Goal: Task Accomplishment & Management: Complete application form

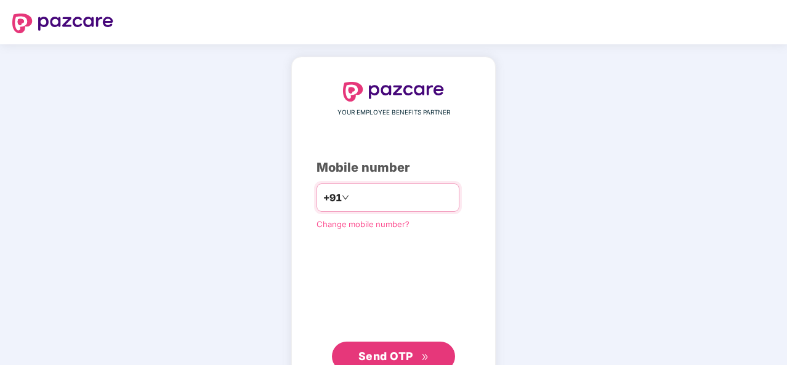
click at [420, 187] on div "+91" at bounding box center [387, 197] width 143 height 28
click at [412, 184] on div "+91" at bounding box center [387, 197] width 143 height 28
click at [416, 198] on input "number" at bounding box center [401, 198] width 101 height 20
type input "**********"
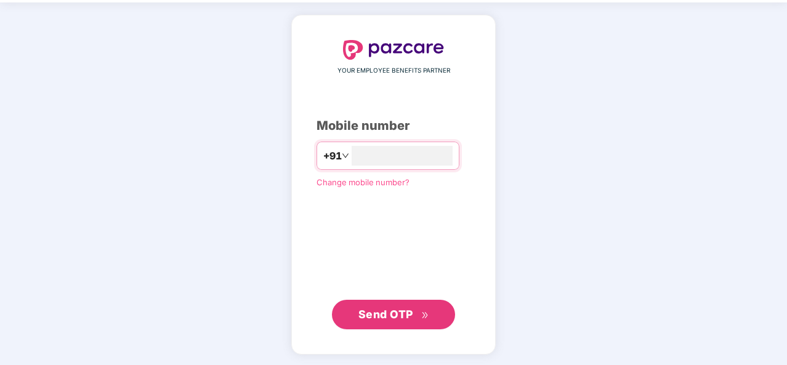
scroll to position [41, 0]
click at [412, 314] on span "Send OTP" at bounding box center [385, 314] width 55 height 13
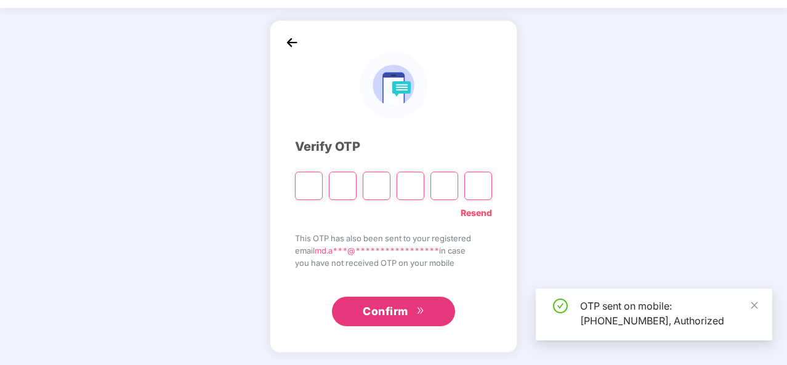
scroll to position [36, 0]
click at [755, 302] on icon "close" at bounding box center [754, 305] width 9 height 9
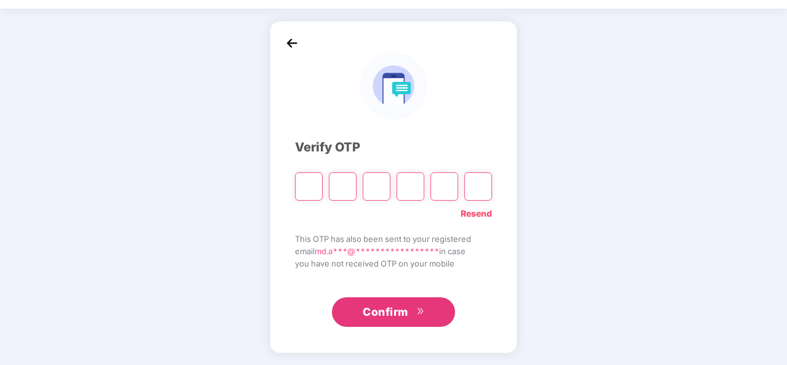
click at [309, 183] on input "Please enter verification code. Digit 1" at bounding box center [309, 186] width 28 height 28
type input "*"
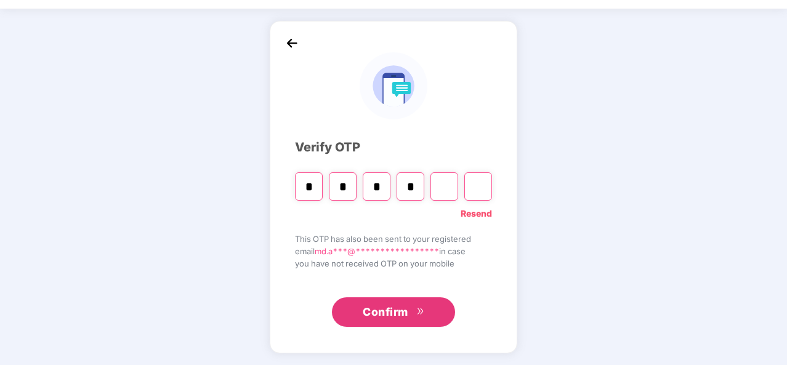
type input "*"
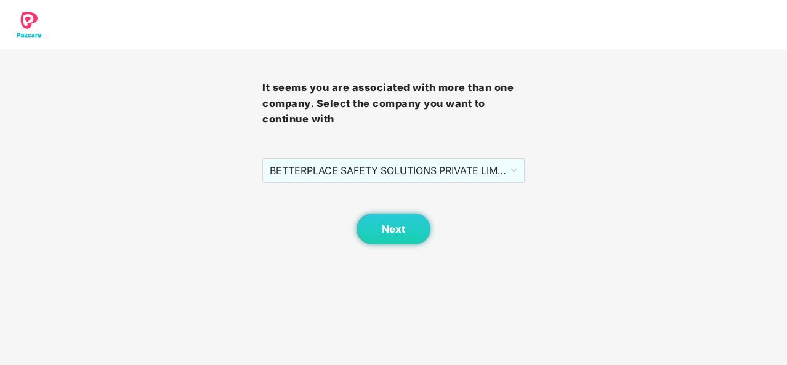
scroll to position [0, 0]
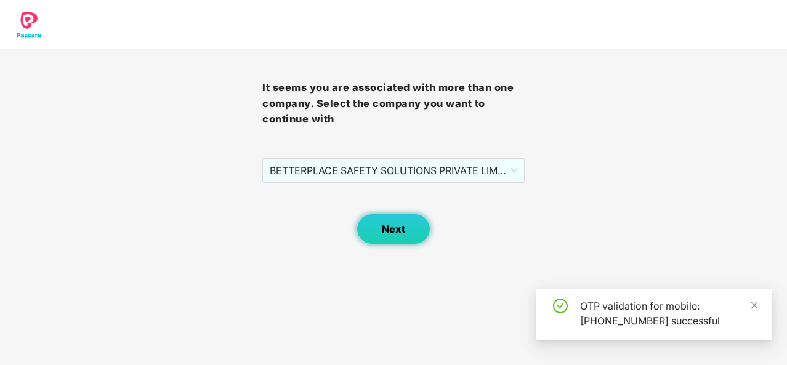
click at [398, 236] on button "Next" at bounding box center [393, 229] width 74 height 31
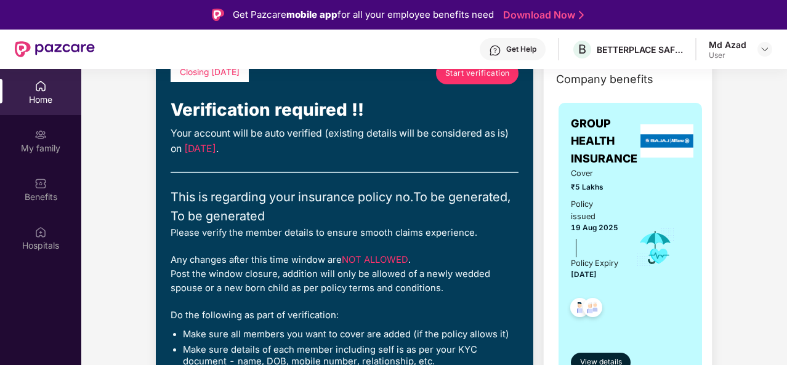
scroll to position [62, 0]
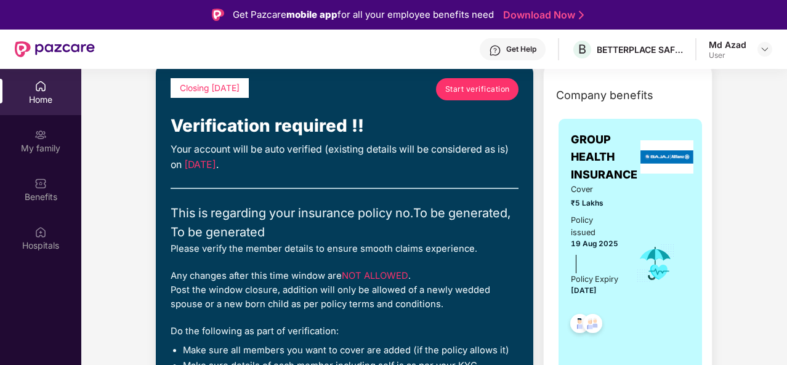
click at [216, 166] on span "[DATE]" at bounding box center [200, 165] width 32 height 12
click at [385, 275] on span "NOT ALLOWED" at bounding box center [375, 275] width 66 height 11
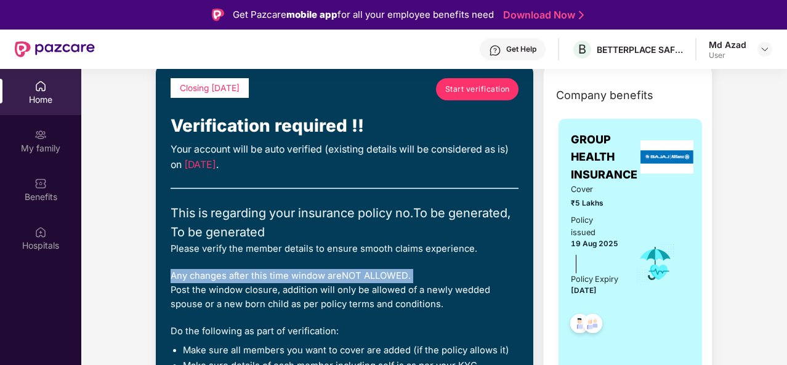
click at [385, 275] on span "NOT ALLOWED" at bounding box center [375, 275] width 66 height 11
click at [428, 270] on div "Any changes after this time window are NOT ALLOWED . Post the window closure, a…" at bounding box center [345, 290] width 348 height 43
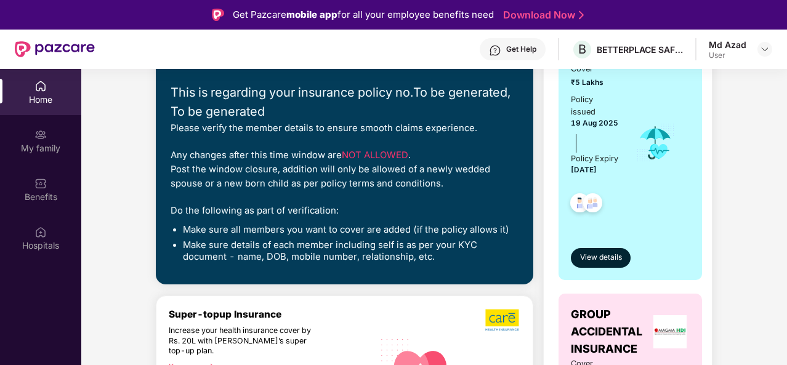
scroll to position [0, 0]
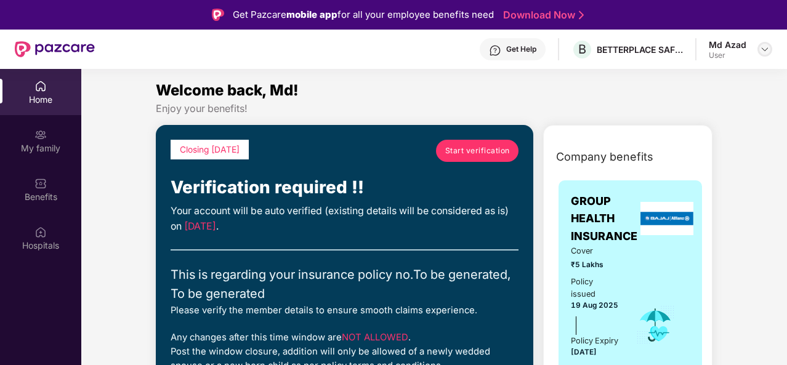
click at [760, 44] on img at bounding box center [765, 49] width 10 height 10
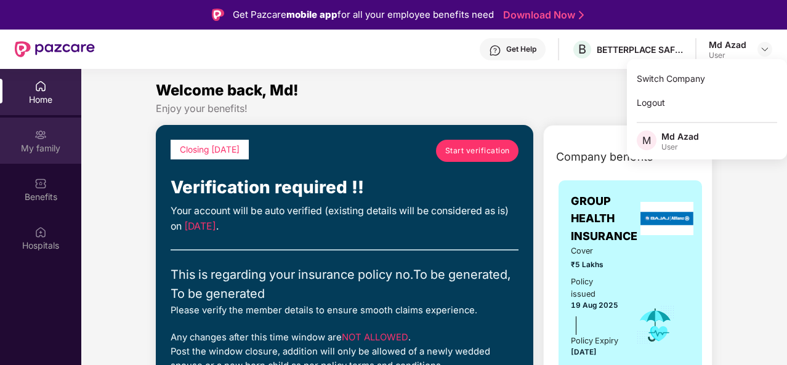
click at [42, 135] on img at bounding box center [40, 135] width 12 height 12
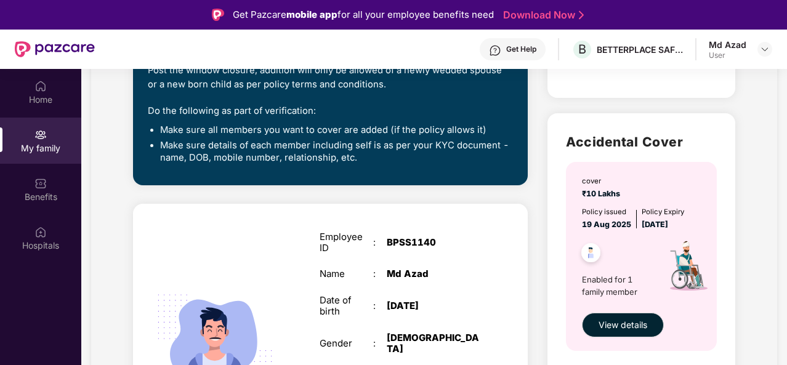
scroll to position [646, 0]
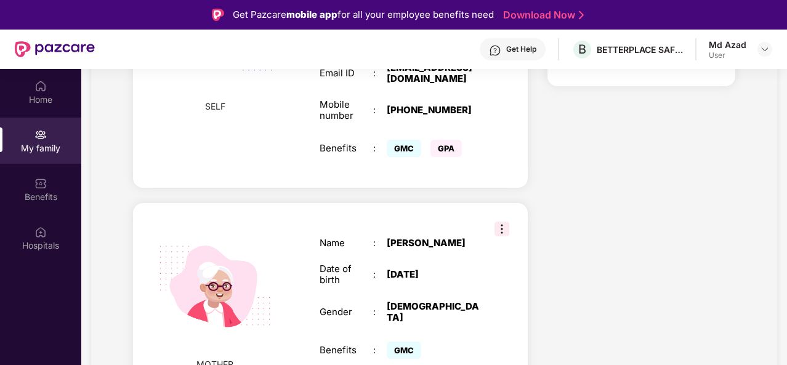
click at [492, 215] on div "MOTHER Name : [PERSON_NAME] Date of birth : [DEMOGRAPHIC_DATA] Gender : [DEMOGR…" at bounding box center [330, 299] width 395 height 193
click at [494, 222] on img at bounding box center [501, 229] width 15 height 15
click at [498, 222] on img at bounding box center [501, 229] width 15 height 15
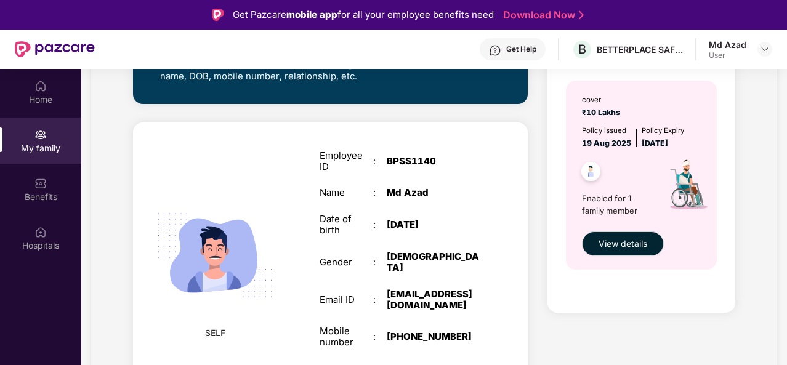
scroll to position [400, 0]
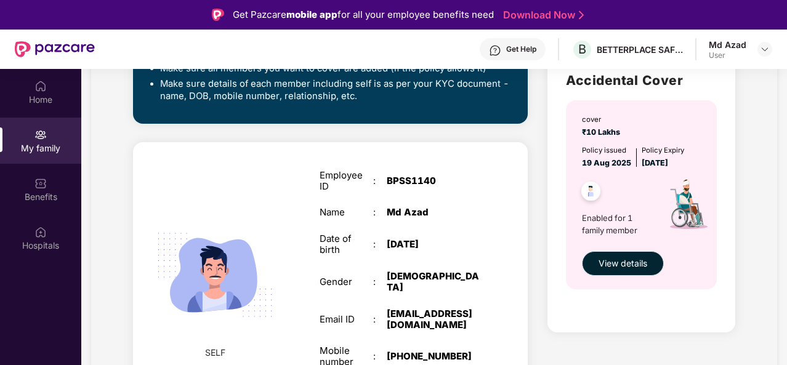
click at [635, 262] on span "View details" at bounding box center [622, 264] width 49 height 14
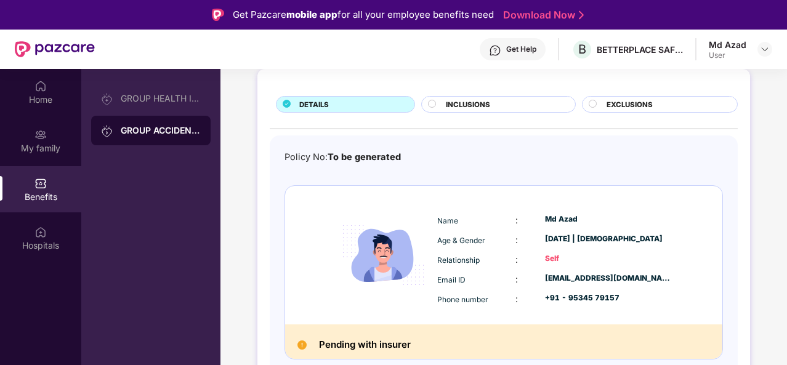
scroll to position [0, 0]
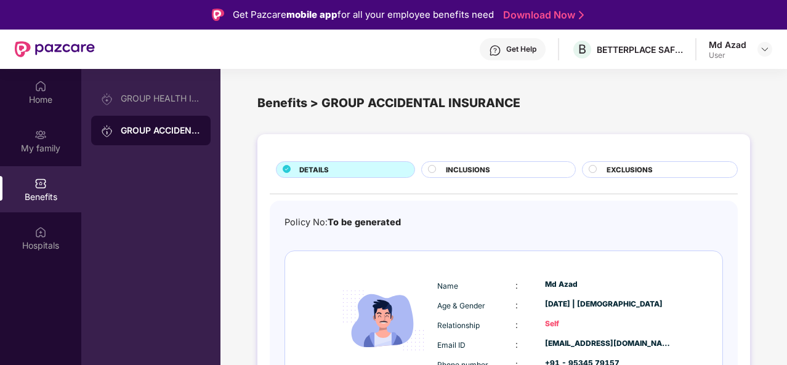
click at [497, 174] on div "INCLUSIONS" at bounding box center [504, 170] width 129 height 13
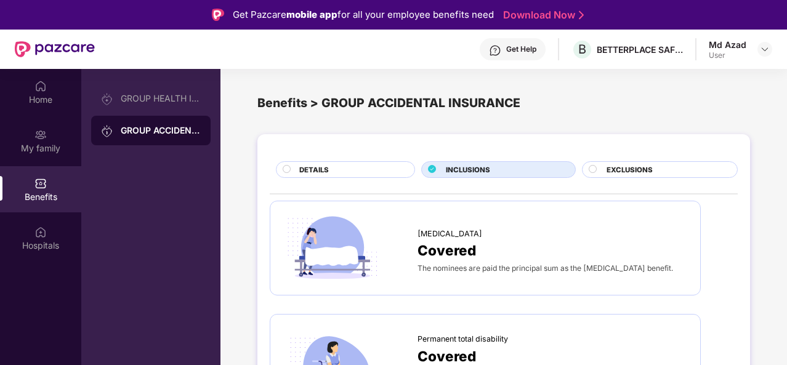
click at [496, 167] on div "INCLUSIONS" at bounding box center [504, 170] width 129 height 13
click at [625, 169] on span "EXCLUSIONS" at bounding box center [629, 169] width 46 height 11
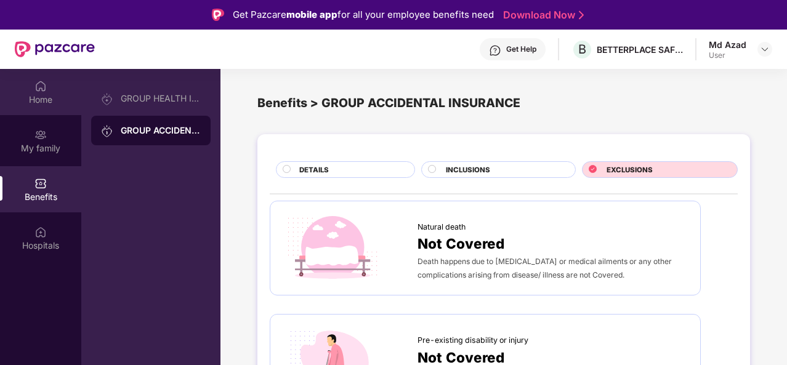
click at [46, 100] on div "Home" at bounding box center [40, 100] width 81 height 12
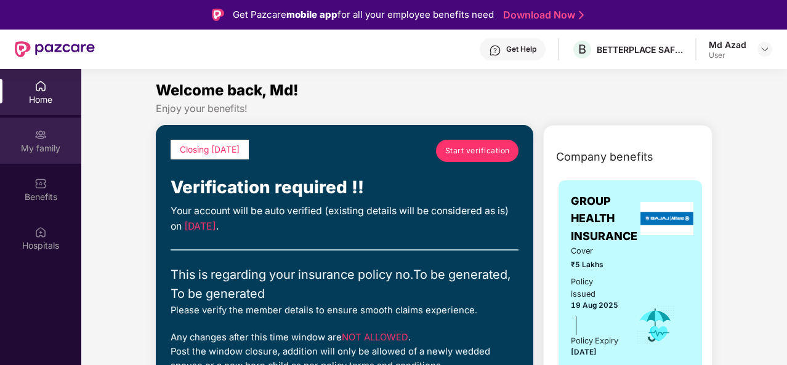
click at [40, 132] on img at bounding box center [40, 135] width 12 height 12
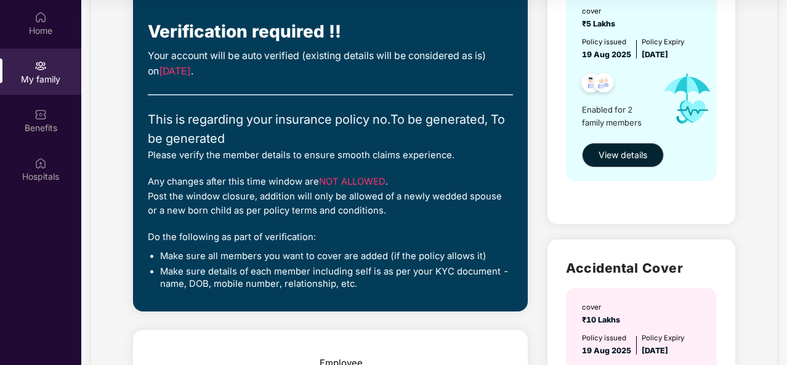
scroll to position [62, 0]
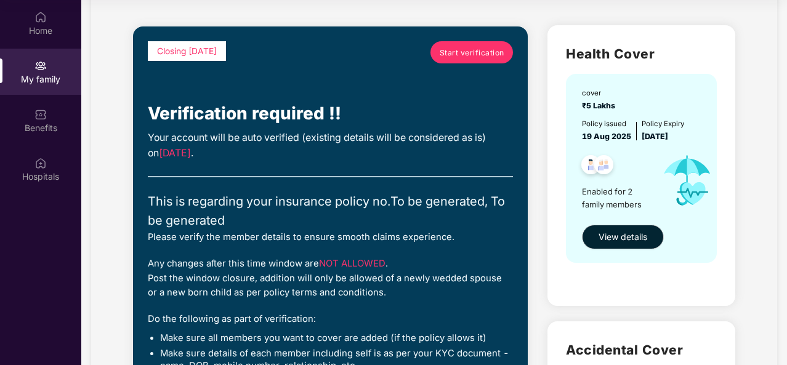
click at [452, 52] on span "Start verification" at bounding box center [472, 53] width 65 height 12
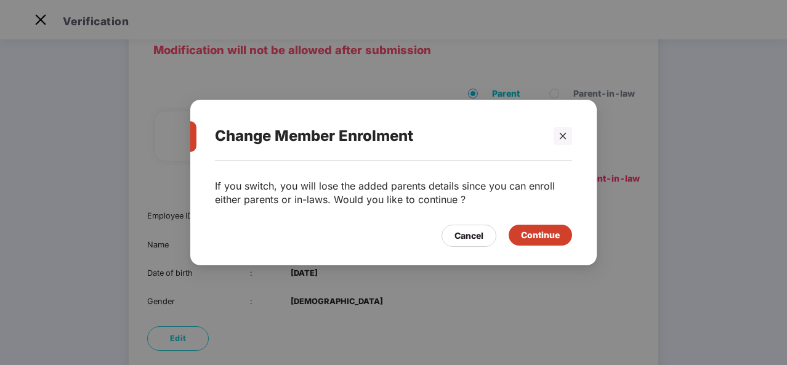
click at [544, 234] on div "Continue" at bounding box center [540, 235] width 39 height 14
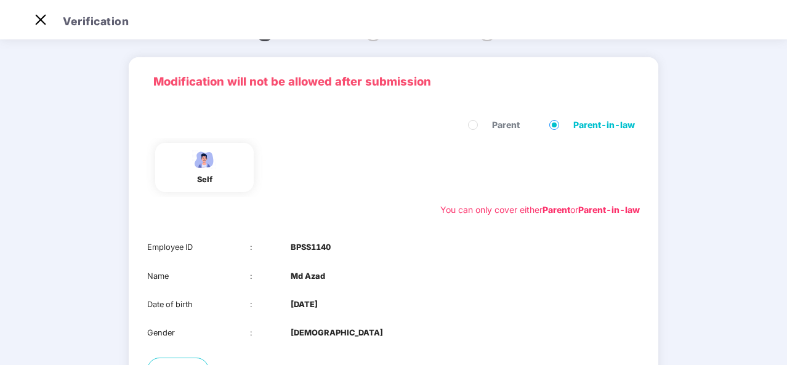
scroll to position [0, 0]
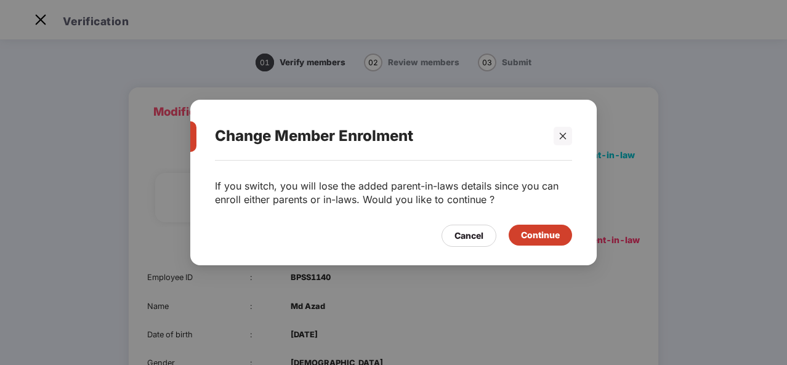
click at [541, 236] on div "Continue" at bounding box center [540, 235] width 39 height 14
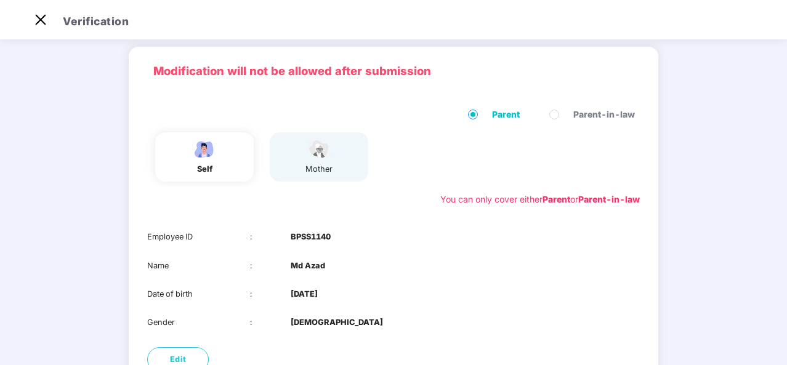
scroll to position [30, 0]
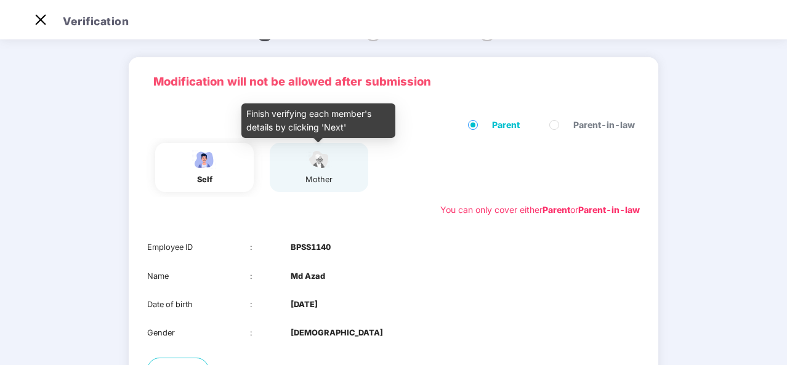
click at [316, 166] on img at bounding box center [318, 160] width 31 height 22
click at [318, 168] on img at bounding box center [318, 160] width 31 height 22
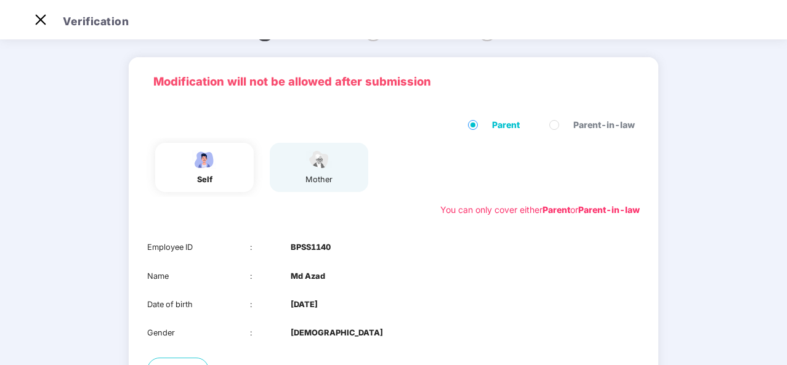
scroll to position [153, 0]
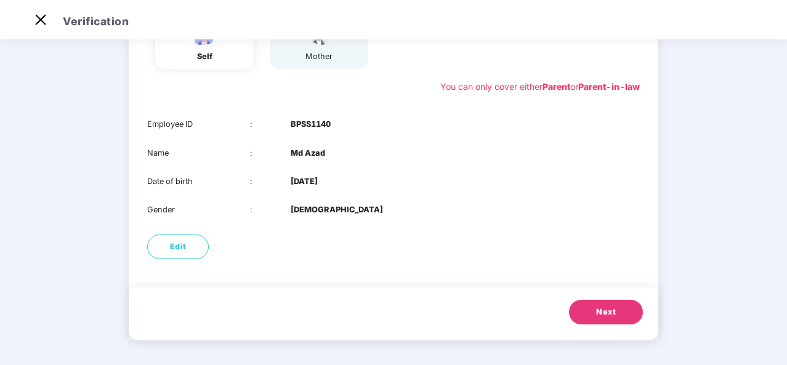
click at [616, 308] on button "Next" at bounding box center [606, 312] width 74 height 25
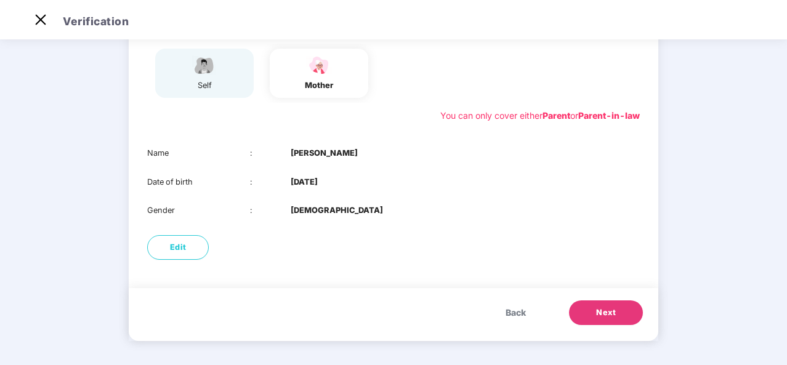
scroll to position [0, 0]
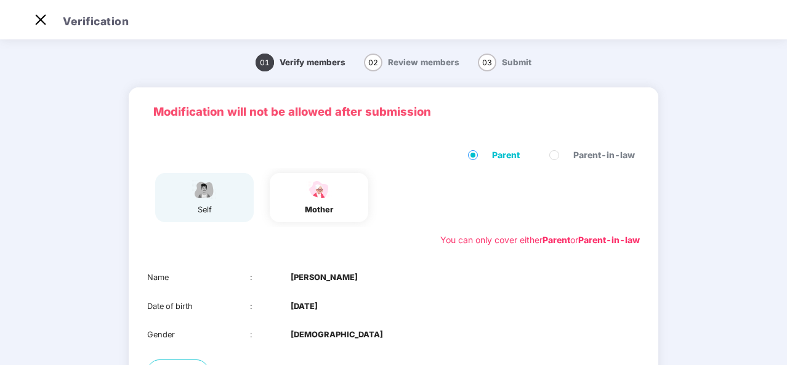
click at [577, 155] on span "Parent-in-law" at bounding box center [603, 155] width 71 height 14
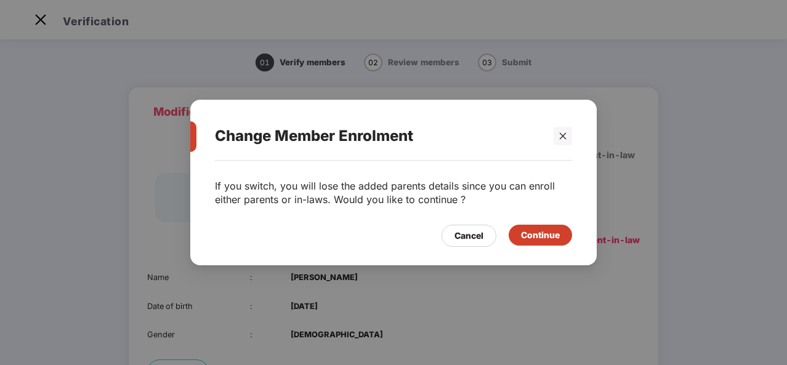
click at [548, 241] on div "Continue" at bounding box center [540, 235] width 39 height 14
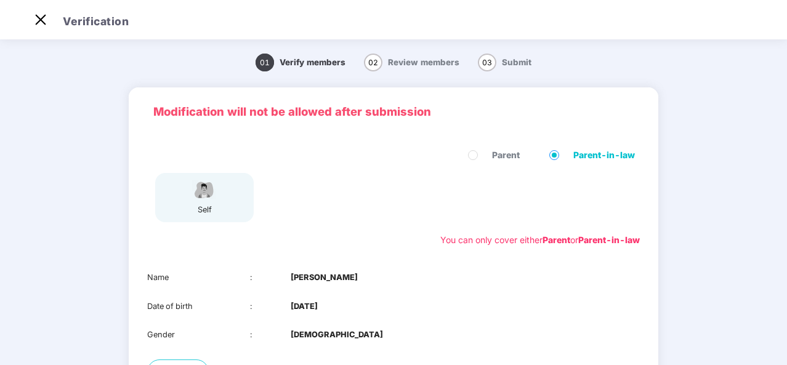
scroll to position [124, 0]
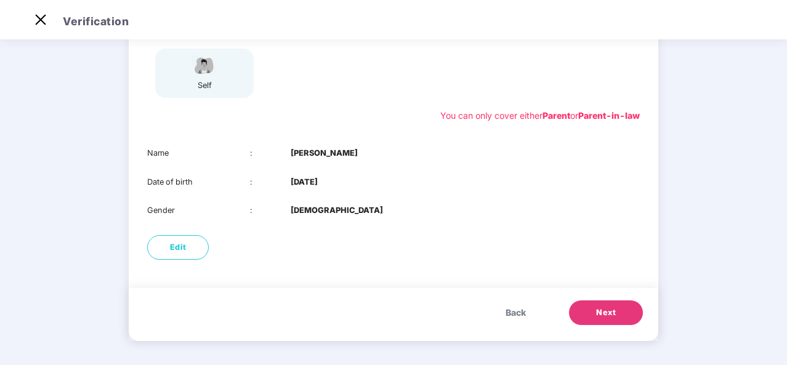
click at [601, 303] on button "Next" at bounding box center [606, 312] width 74 height 25
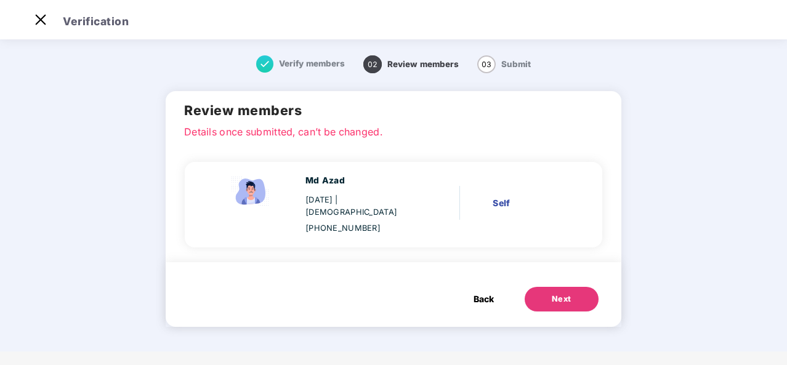
scroll to position [0, 0]
click at [483, 292] on span "Back" at bounding box center [483, 299] width 20 height 14
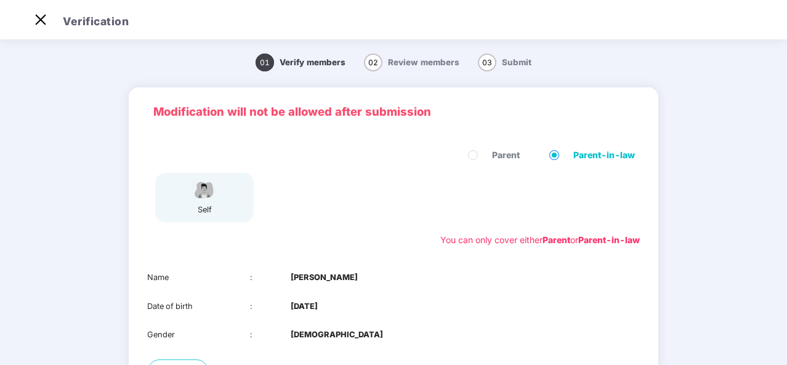
click at [592, 162] on span "Parent-in-law" at bounding box center [603, 155] width 71 height 14
click at [549, 156] on span at bounding box center [554, 155] width 10 height 10
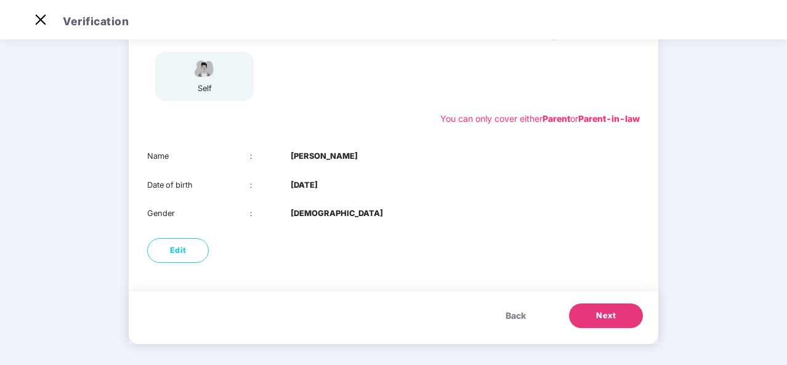
scroll to position [124, 0]
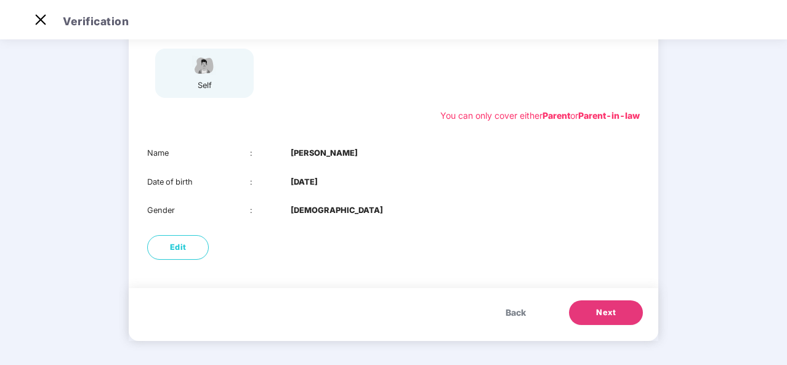
click at [516, 316] on span "Back" at bounding box center [515, 313] width 20 height 14
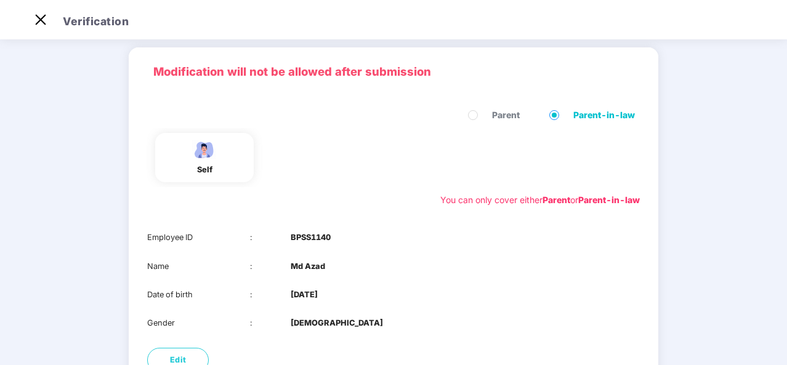
scroll to position [0, 0]
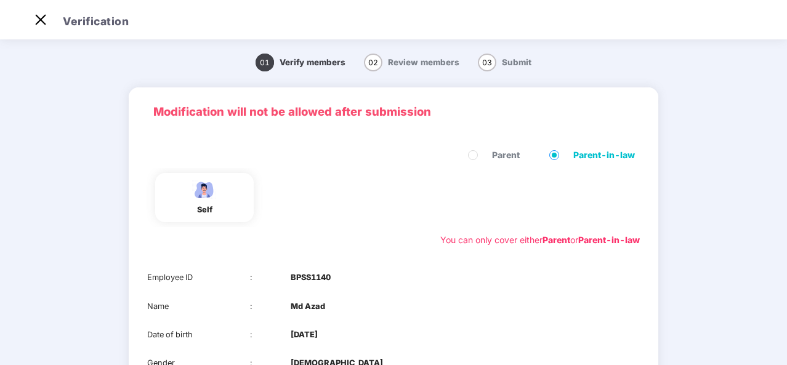
click at [484, 157] on label "Parent" at bounding box center [496, 155] width 57 height 14
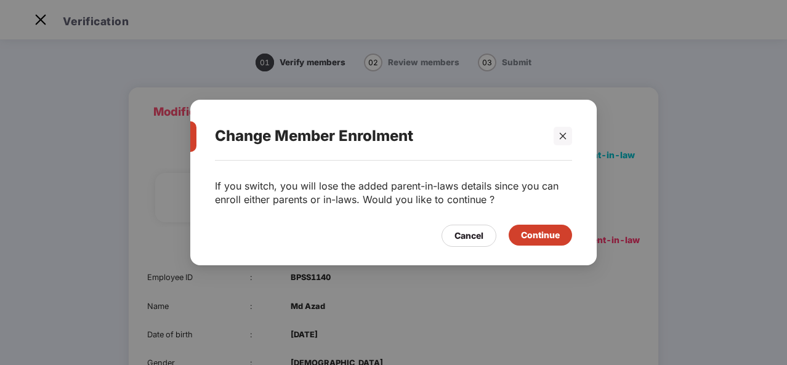
click at [540, 237] on div "Continue" at bounding box center [540, 235] width 39 height 14
click at [550, 235] on div "Continue" at bounding box center [540, 235] width 39 height 14
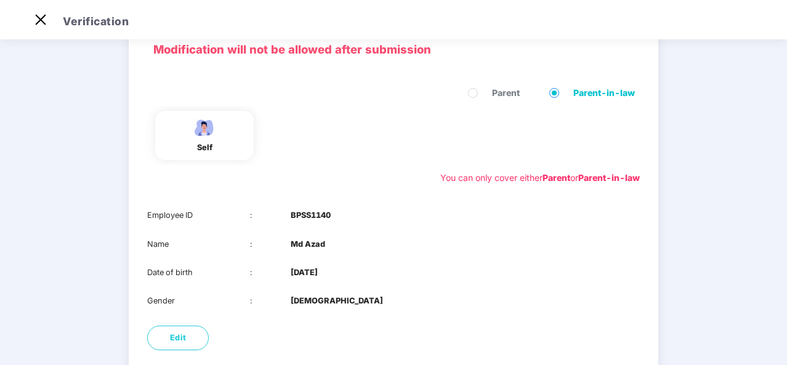
scroll to position [153, 0]
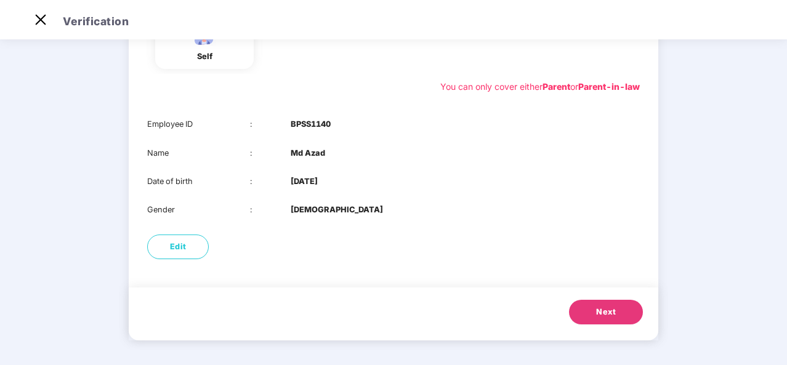
click at [616, 308] on button "Next" at bounding box center [606, 312] width 74 height 25
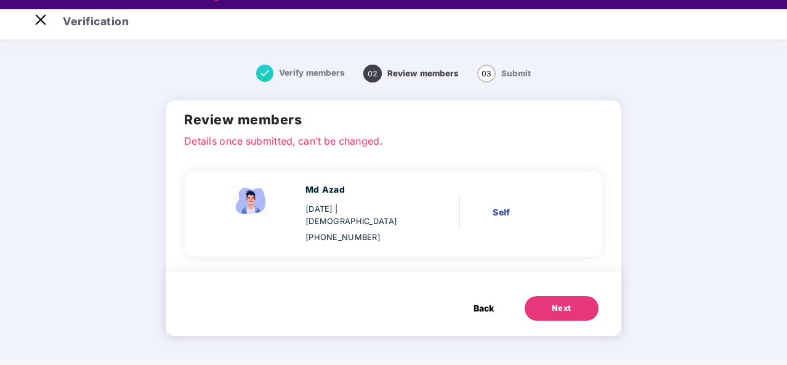
scroll to position [30, 0]
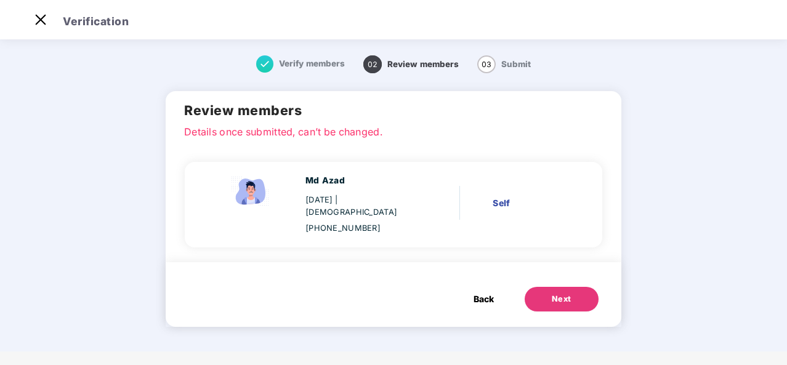
click at [484, 292] on span "Back" at bounding box center [483, 299] width 20 height 14
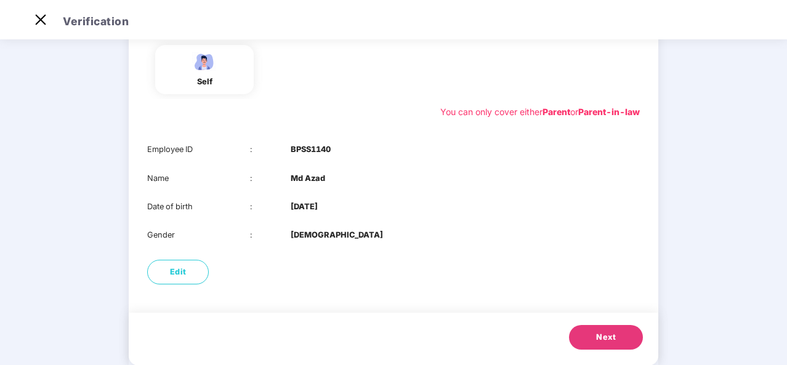
scroll to position [153, 0]
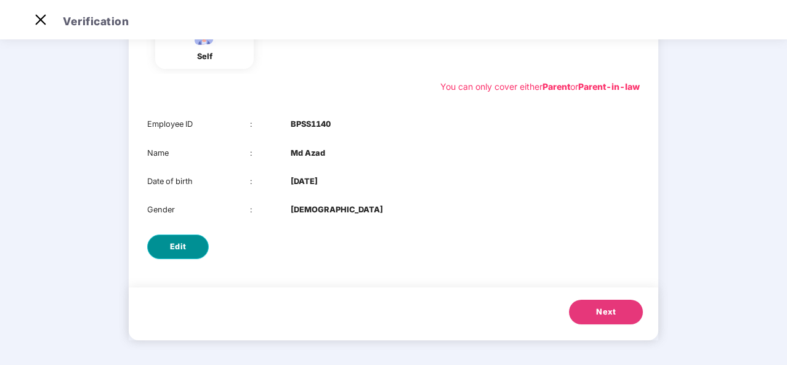
click at [180, 242] on span "Edit" at bounding box center [178, 247] width 17 height 12
select select "****"
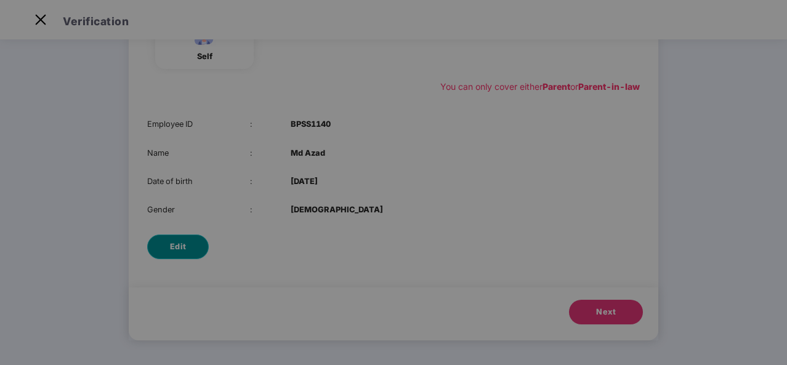
scroll to position [0, 0]
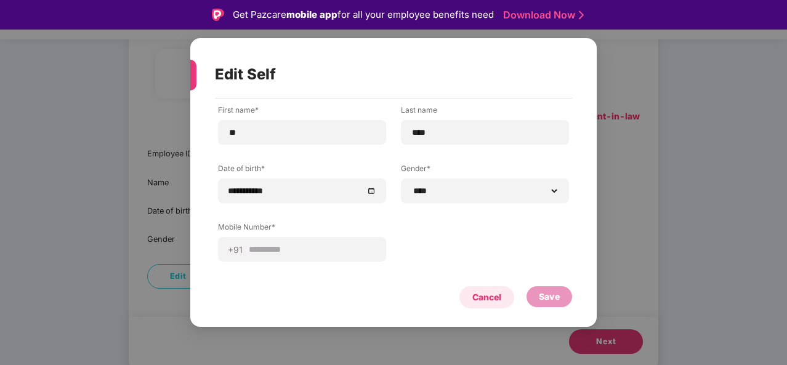
click at [495, 303] on div "Cancel" at bounding box center [486, 298] width 29 height 14
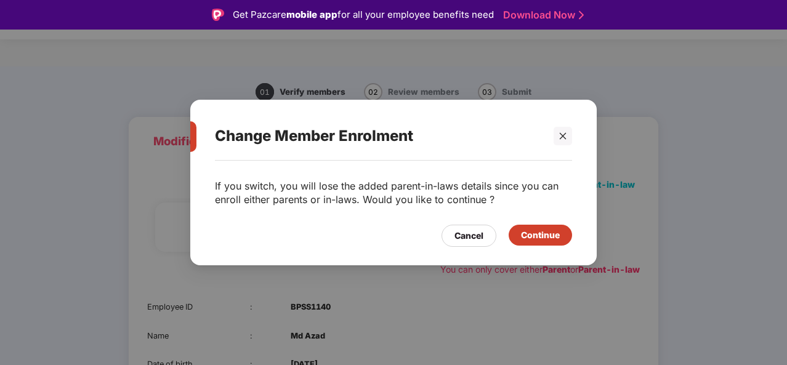
click at [538, 235] on div "Continue" at bounding box center [540, 235] width 39 height 14
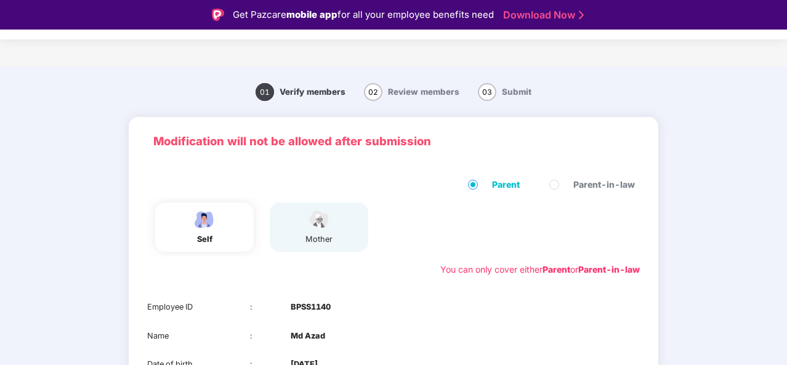
click at [553, 179] on label "Parent-in-law" at bounding box center [594, 185] width 90 height 14
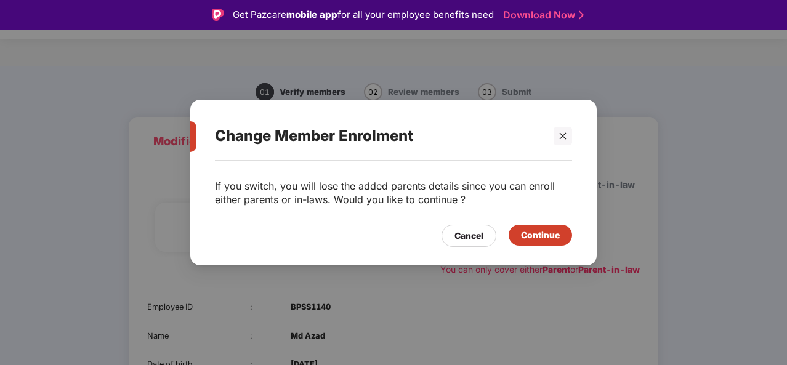
click at [567, 238] on div "Continue" at bounding box center [539, 235] width 63 height 21
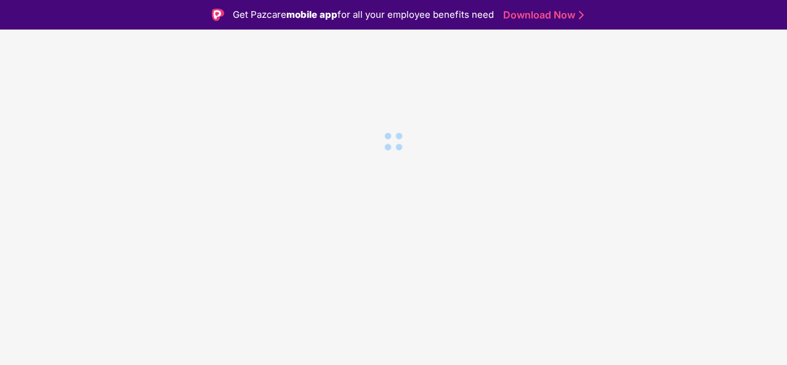
scroll to position [30, 0]
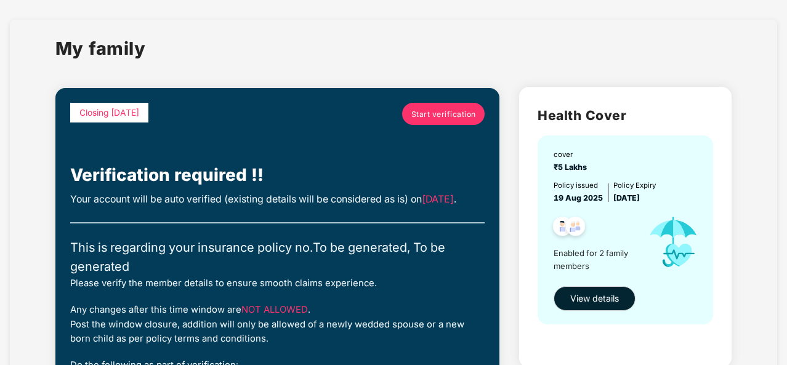
click at [608, 296] on span "View details" at bounding box center [594, 299] width 49 height 14
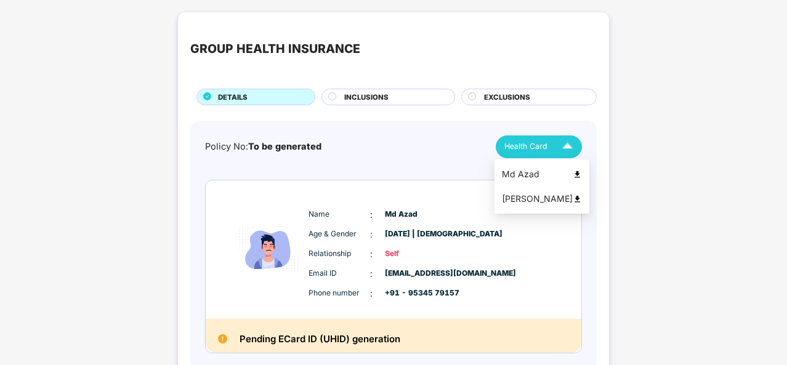
click at [560, 145] on img at bounding box center [567, 147] width 22 height 22
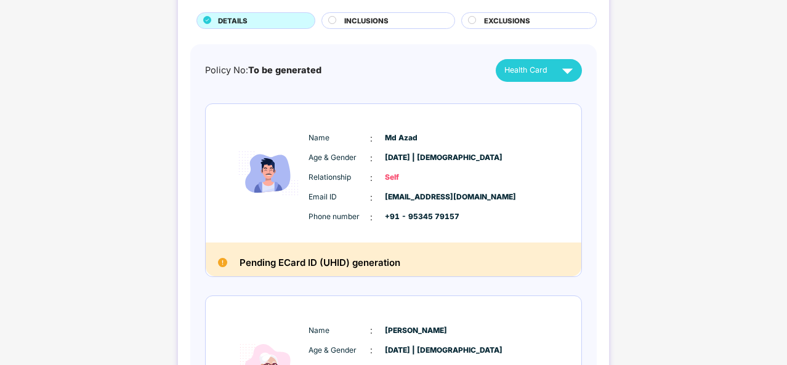
scroll to position [0, 0]
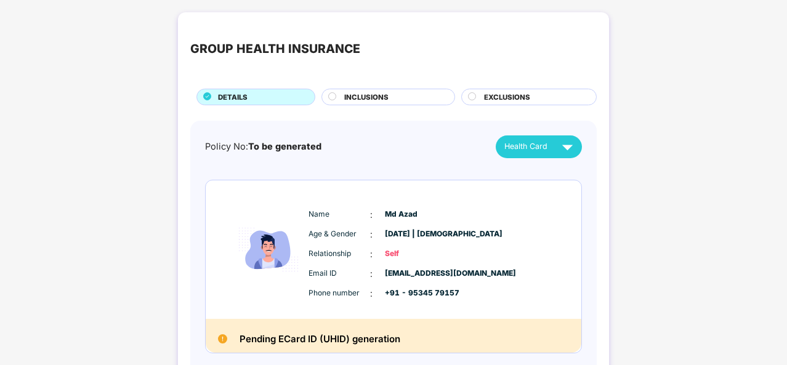
click at [366, 94] on span "INCLUSIONS" at bounding box center [366, 97] width 44 height 11
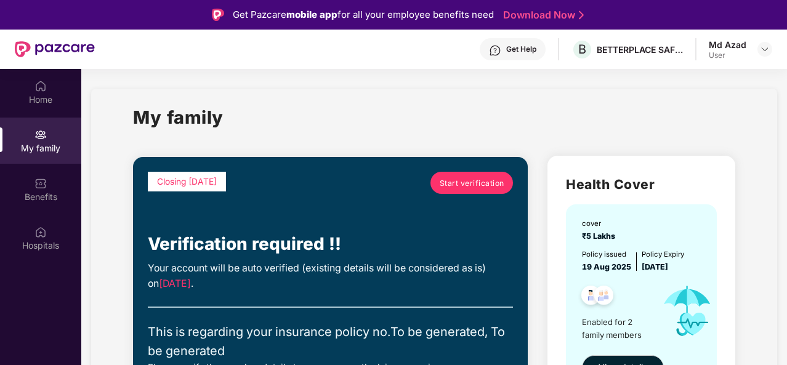
click at [757, 51] on div "Md Azad User" at bounding box center [740, 50] width 63 height 22
click at [760, 49] on img at bounding box center [765, 49] width 10 height 10
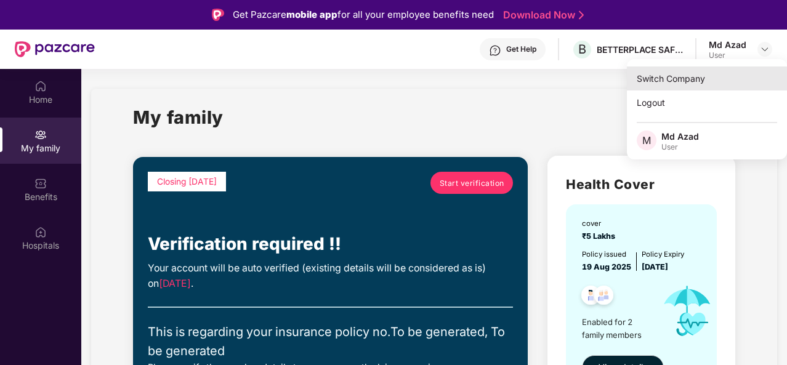
click at [738, 82] on div "Switch Company" at bounding box center [707, 78] width 160 height 24
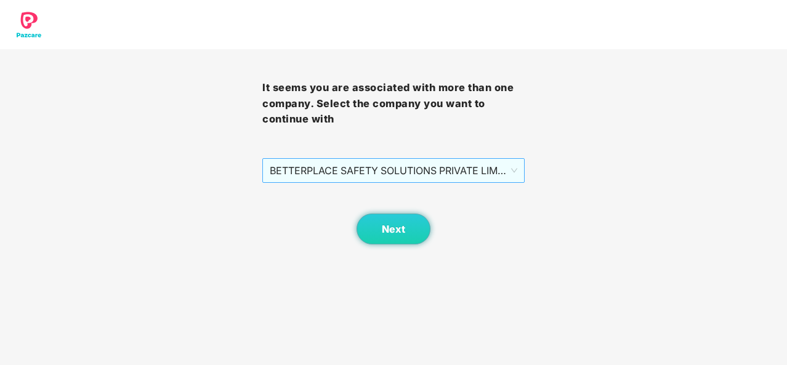
click at [479, 175] on span "BETTERPLACE SAFETY SOLUTIONS PRIVATE LIMITED - BPSS1140 - EMPLOYEE" at bounding box center [393, 170] width 247 height 23
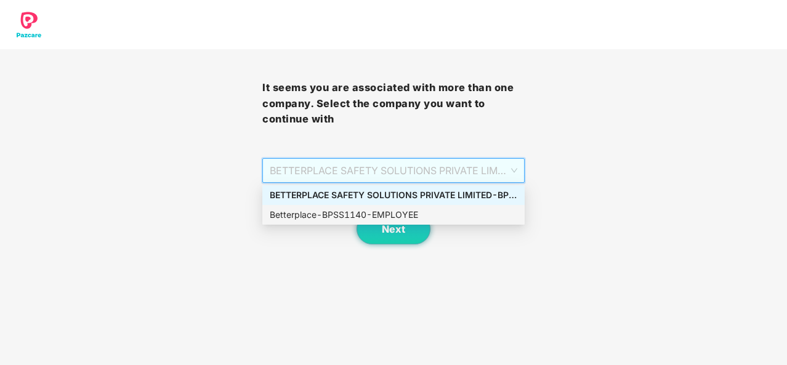
click at [464, 212] on div "Betterplace - BPSS1140 - EMPLOYEE" at bounding box center [393, 215] width 247 height 14
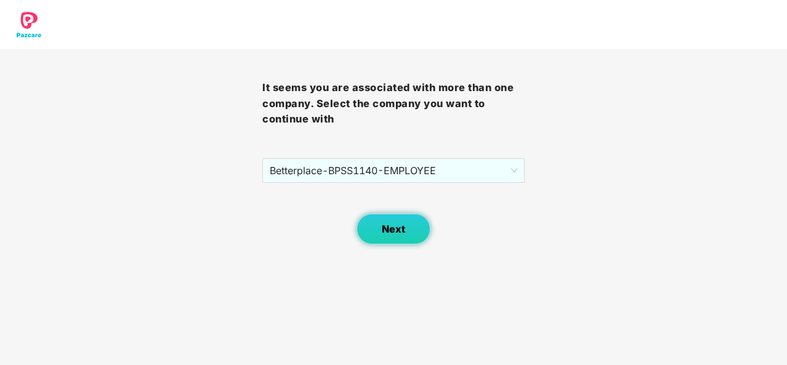
click at [394, 227] on span "Next" at bounding box center [393, 229] width 23 height 12
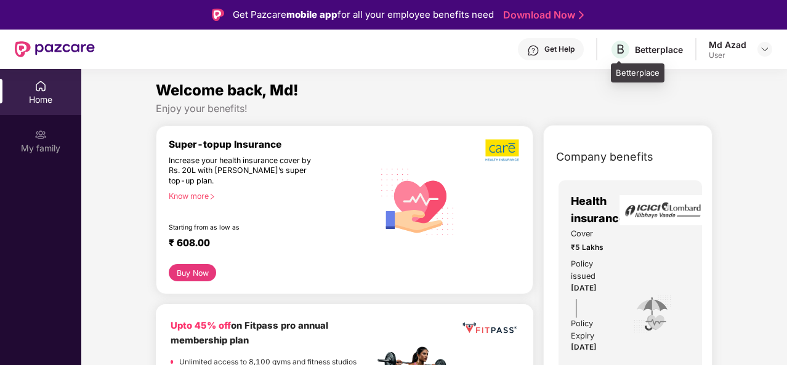
click at [669, 48] on div "Betterplace" at bounding box center [659, 50] width 48 height 12
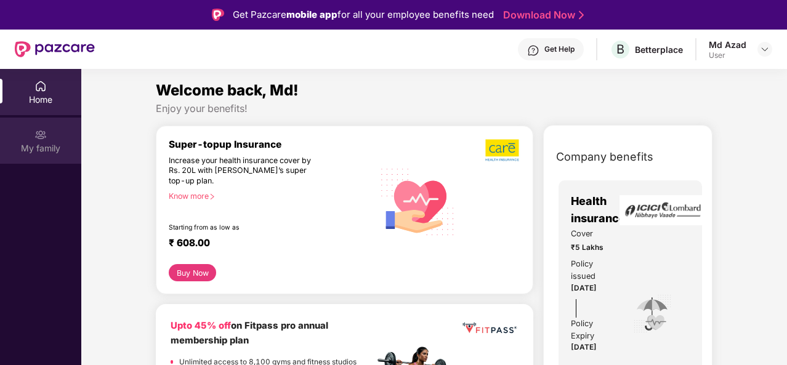
click at [31, 148] on div "My family" at bounding box center [40, 148] width 81 height 12
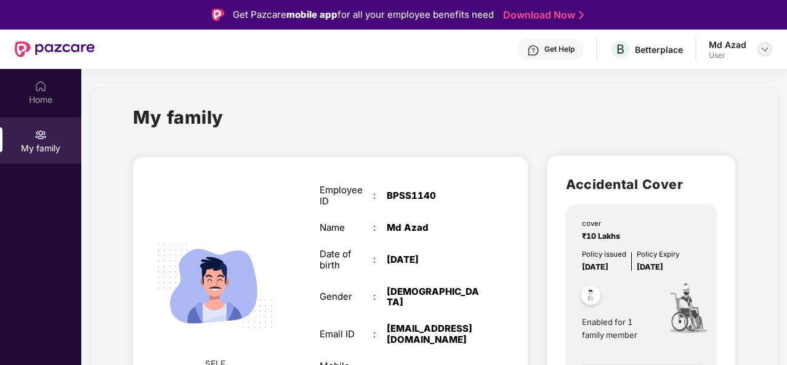
click at [757, 48] on div at bounding box center [764, 49] width 15 height 15
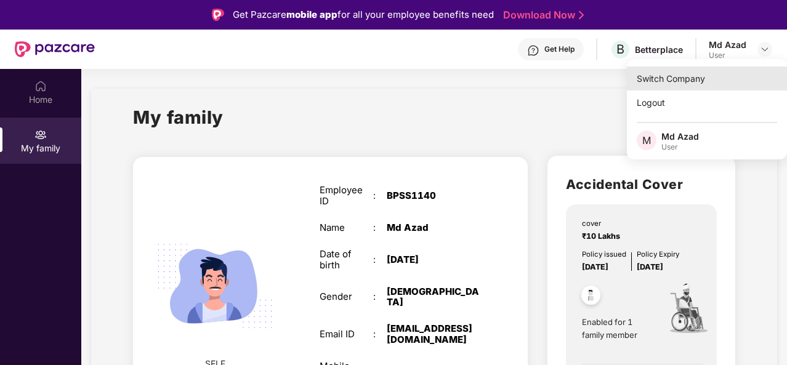
click at [702, 85] on div "Switch Company" at bounding box center [707, 78] width 160 height 24
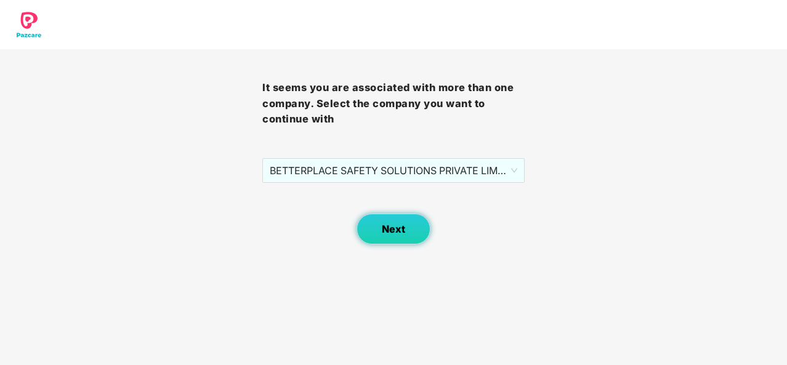
click at [410, 230] on button "Next" at bounding box center [393, 229] width 74 height 31
